Goal: Check status: Check status

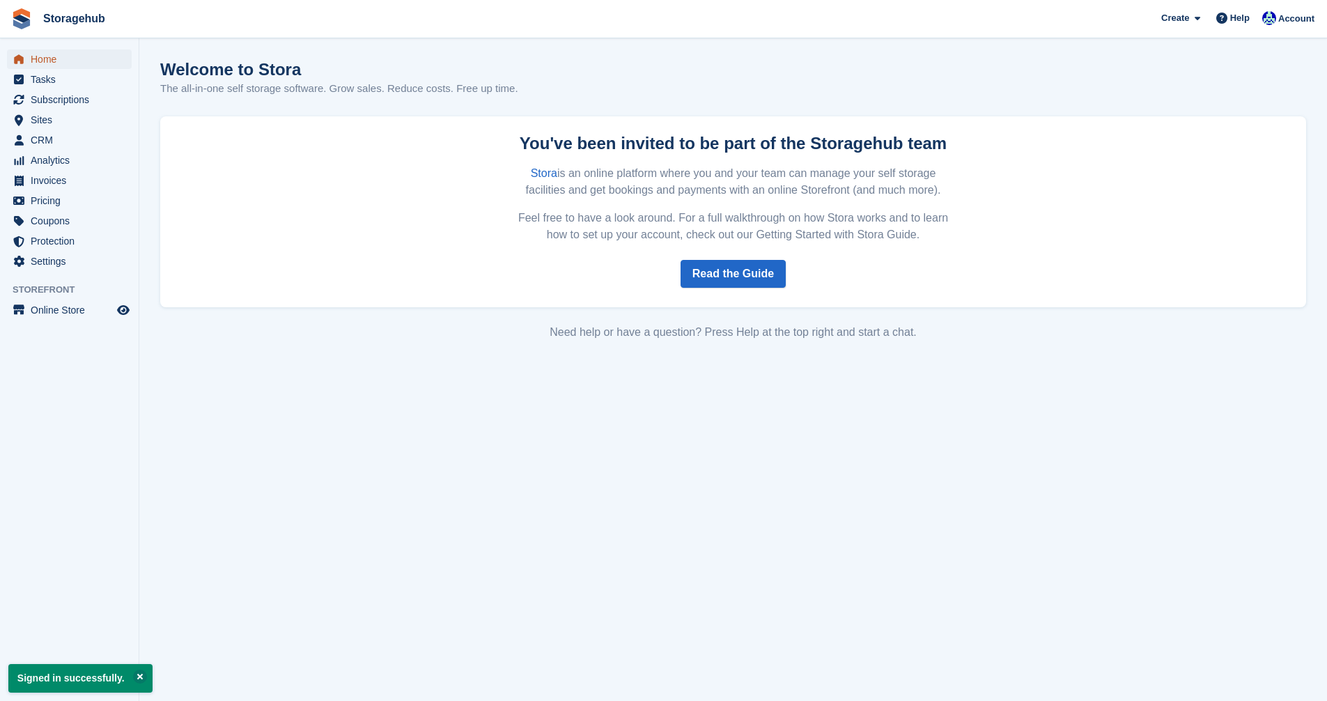
click at [47, 50] on span "Home" at bounding box center [73, 59] width 84 height 20
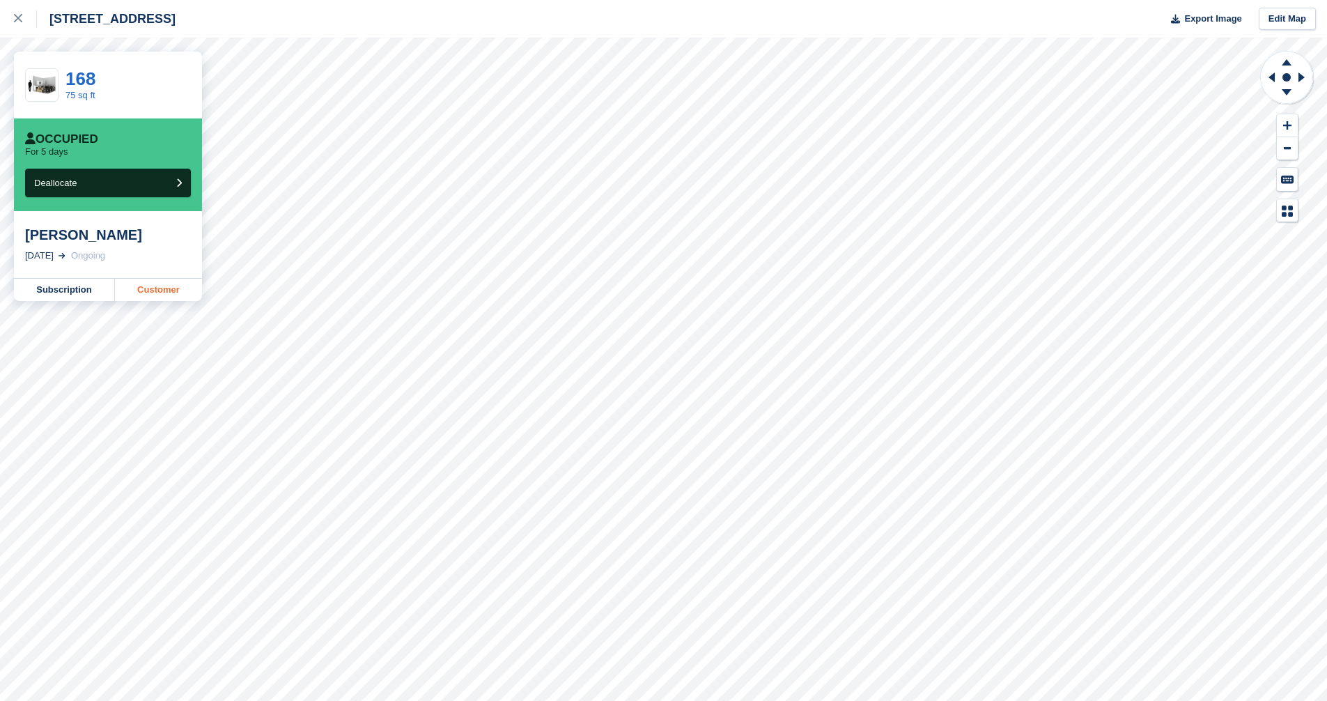
click at [139, 288] on link "Customer" at bounding box center [158, 290] width 87 height 22
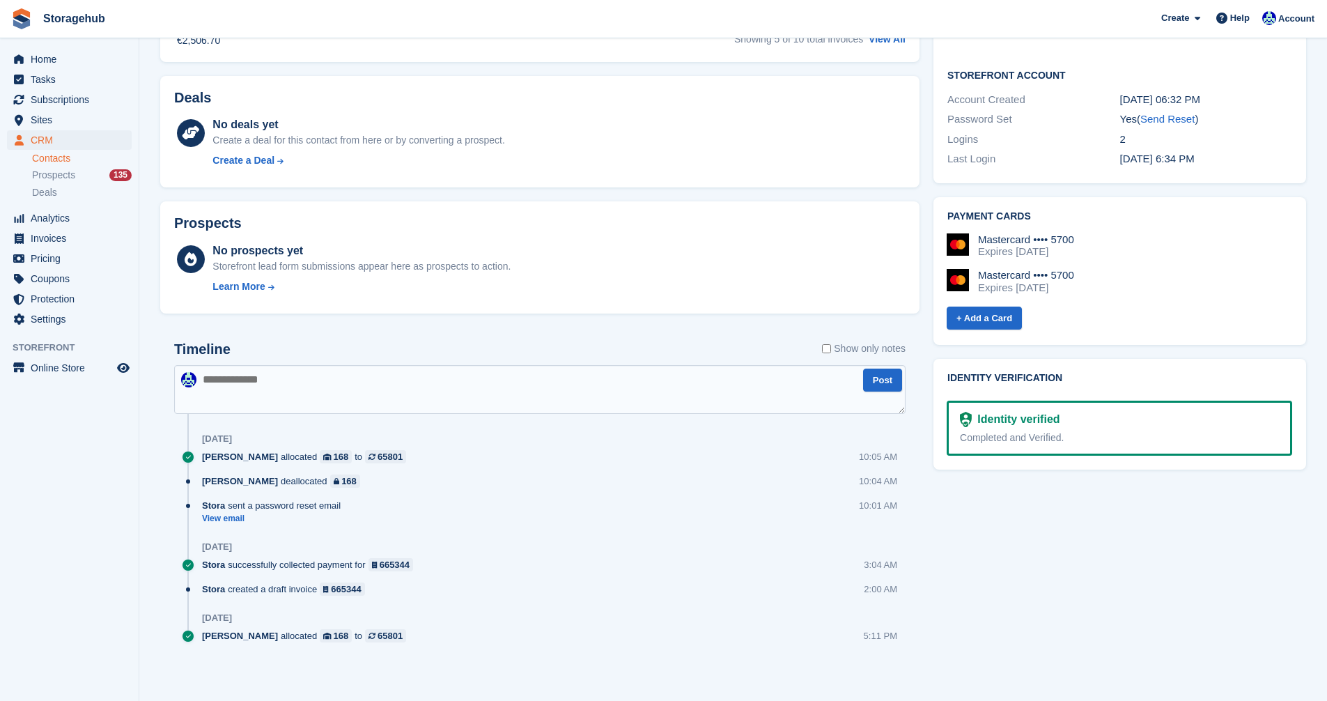
scroll to position [476, 0]
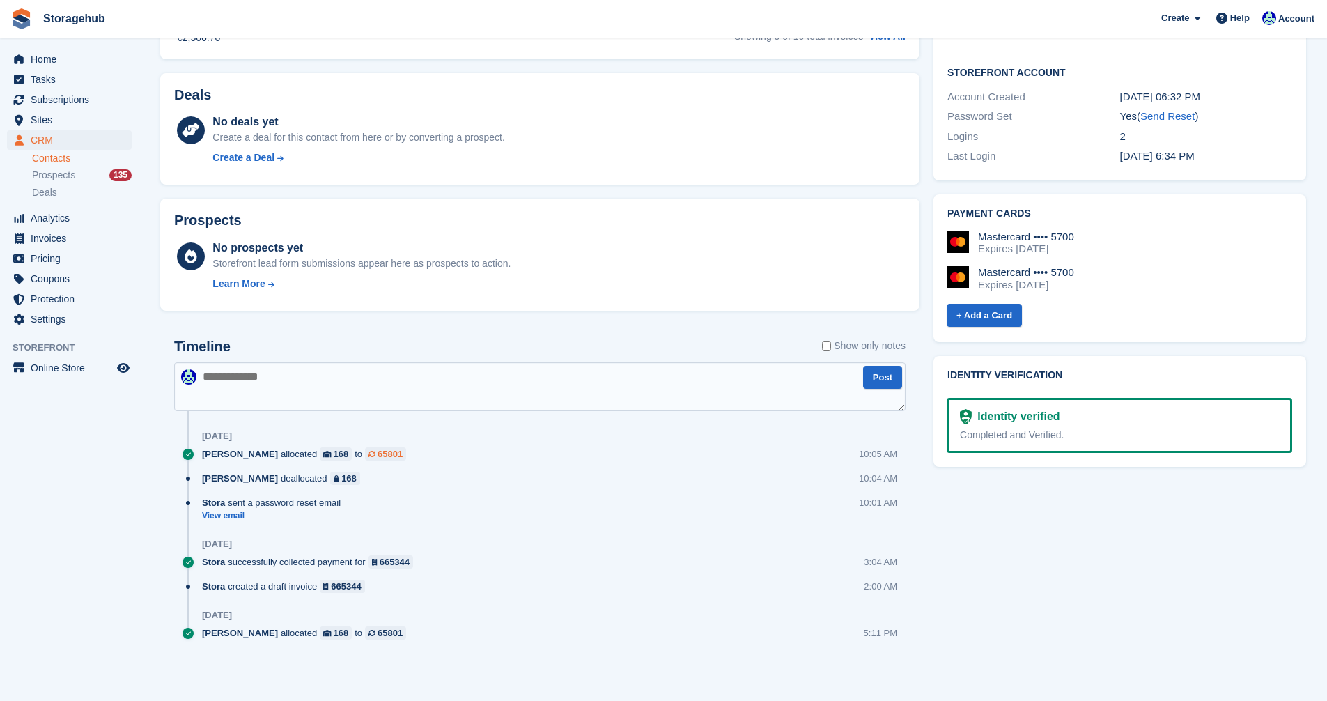
click at [375, 456] on icon at bounding box center [371, 454] width 7 height 6
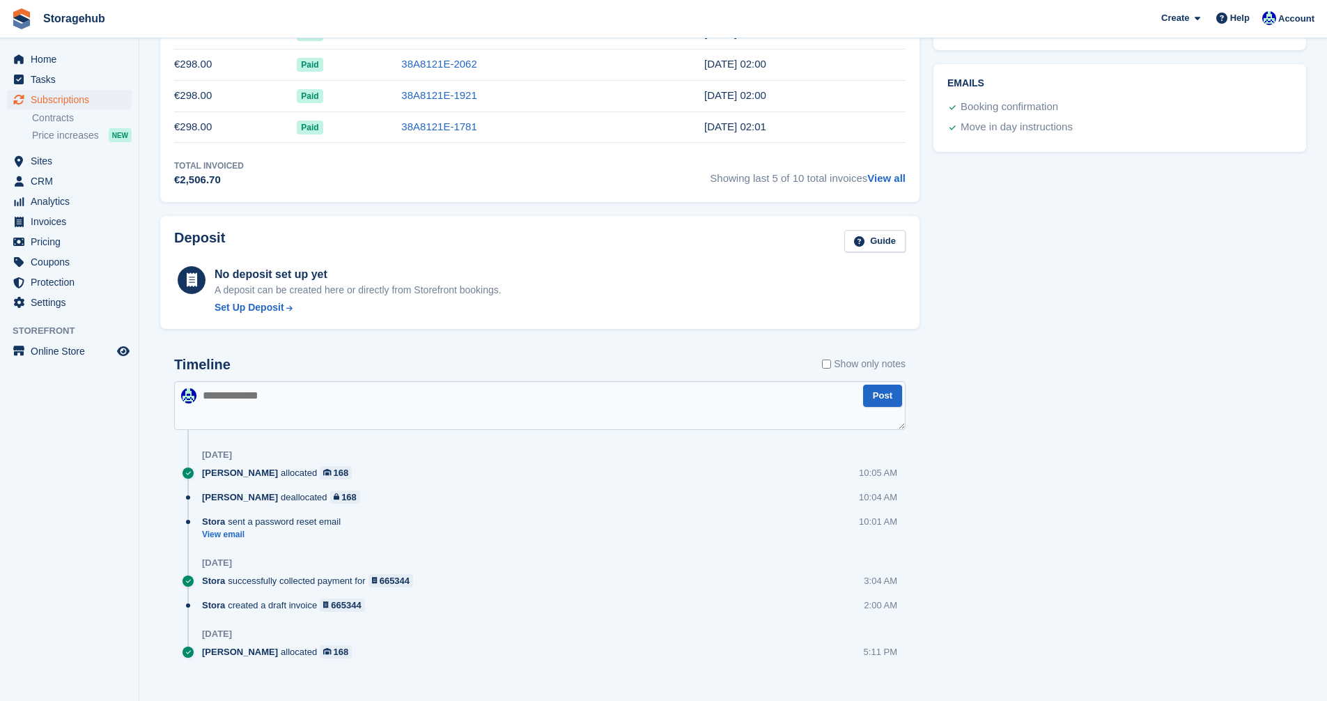
scroll to position [591, 0]
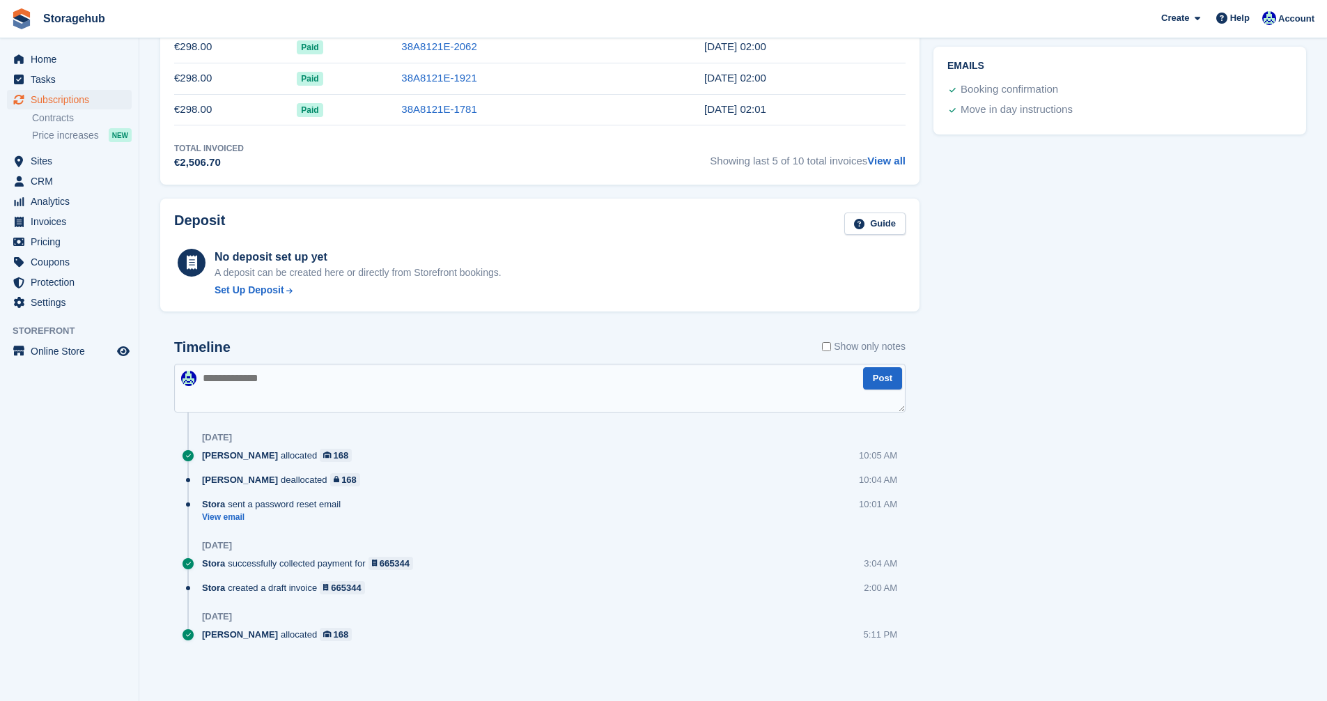
click at [389, 570] on div "Stora successfully collected payment for 665344 3:04 AM" at bounding box center [554, 569] width 704 height 24
click at [387, 565] on div "665344" at bounding box center [395, 563] width 30 height 13
